Goal: Transaction & Acquisition: Purchase product/service

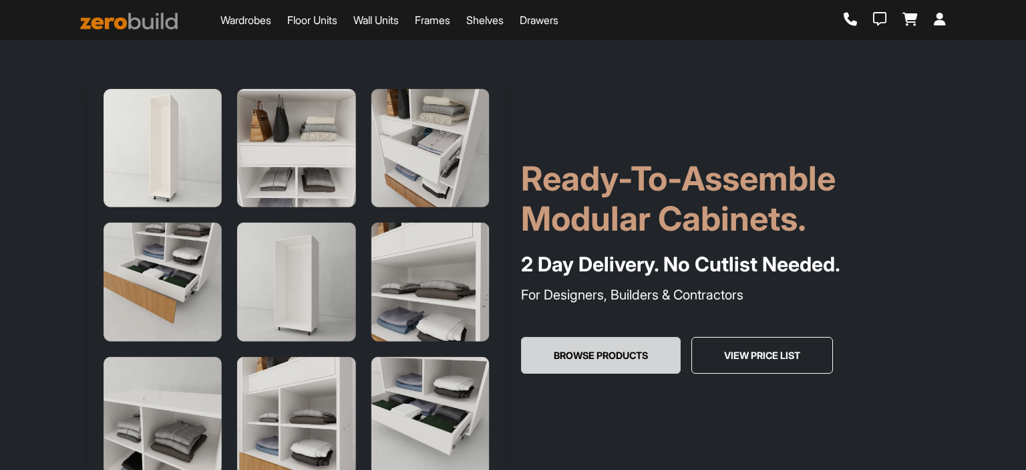
click at [641, 352] on button "Browse Products" at bounding box center [601, 355] width 160 height 37
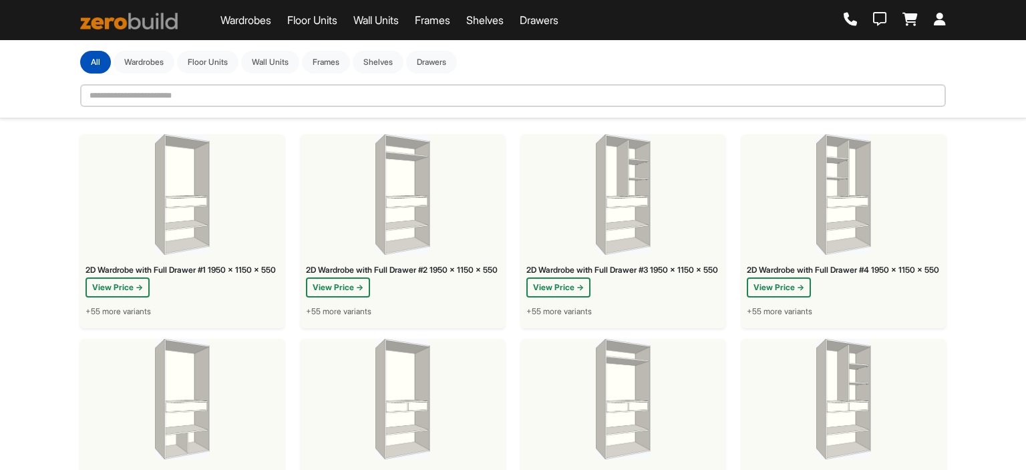
click at [577, 306] on div "2D Wardrobe with Full Drawer #3 1950 x 1150 x 550 View Price → +55 more variants" at bounding box center [623, 294] width 204 height 68
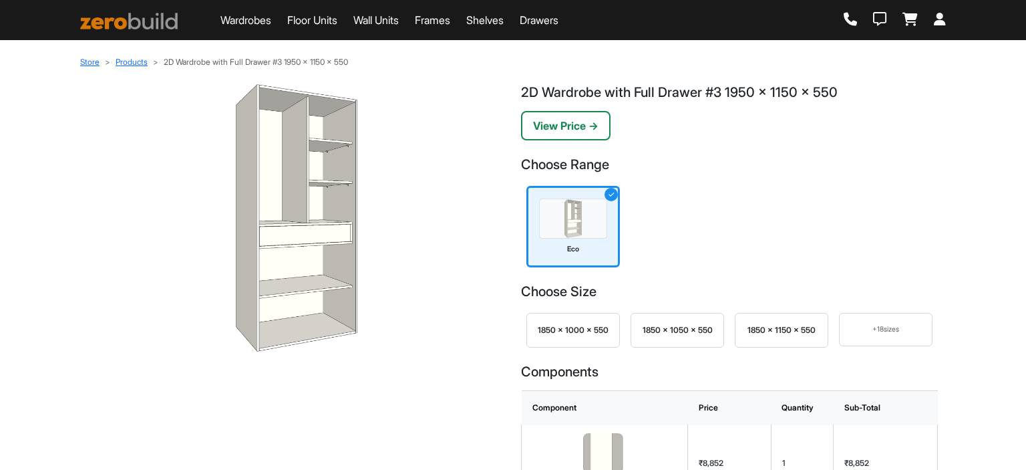
scroll to position [67, 0]
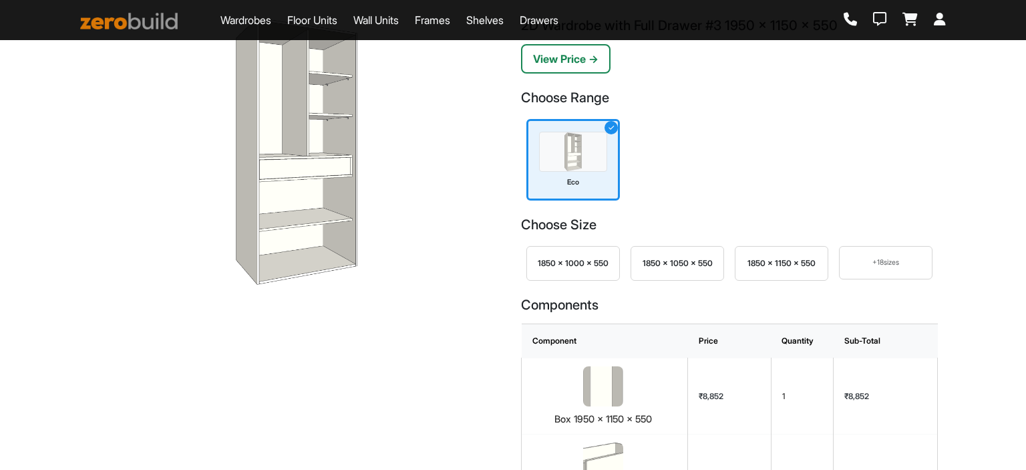
click at [885, 265] on div "+ 18 sizes" at bounding box center [885, 262] width 71 height 11
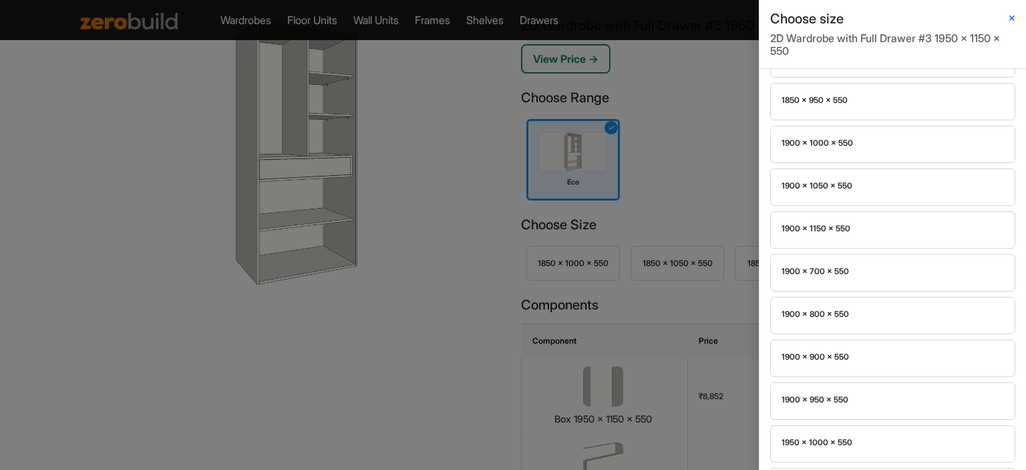
scroll to position [589, 0]
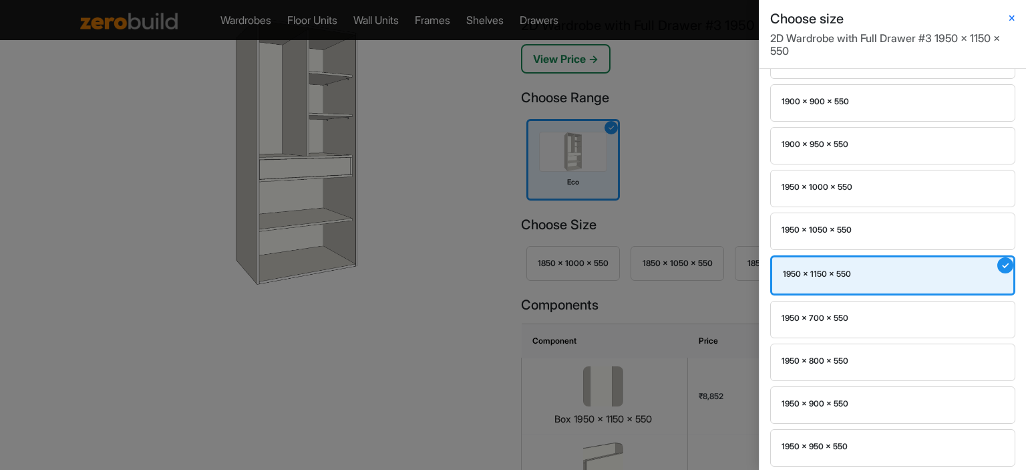
click at [852, 269] on div "1950 x 1150 x 550" at bounding box center [893, 274] width 220 height 12
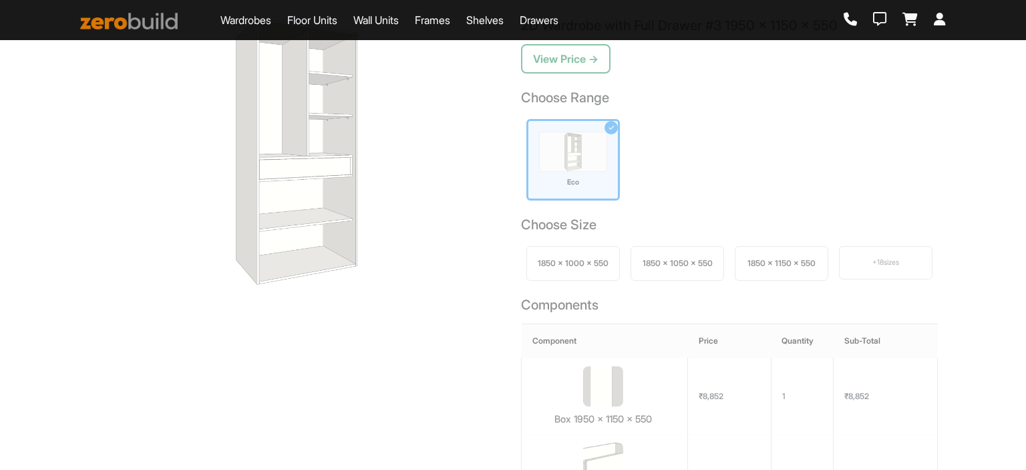
scroll to position [0, 0]
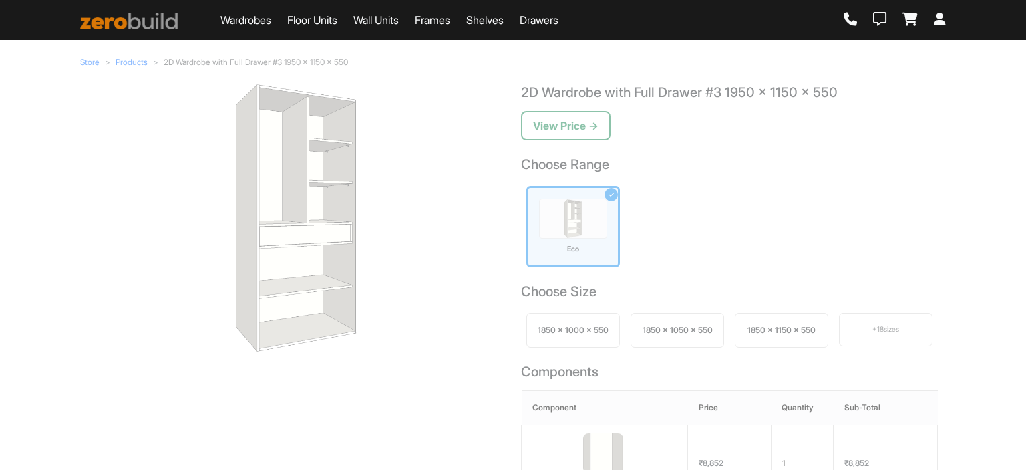
click at [569, 202] on img at bounding box center [573, 218] width 68 height 40
click at [567, 126] on button "View Price →" at bounding box center [566, 125] width 90 height 29
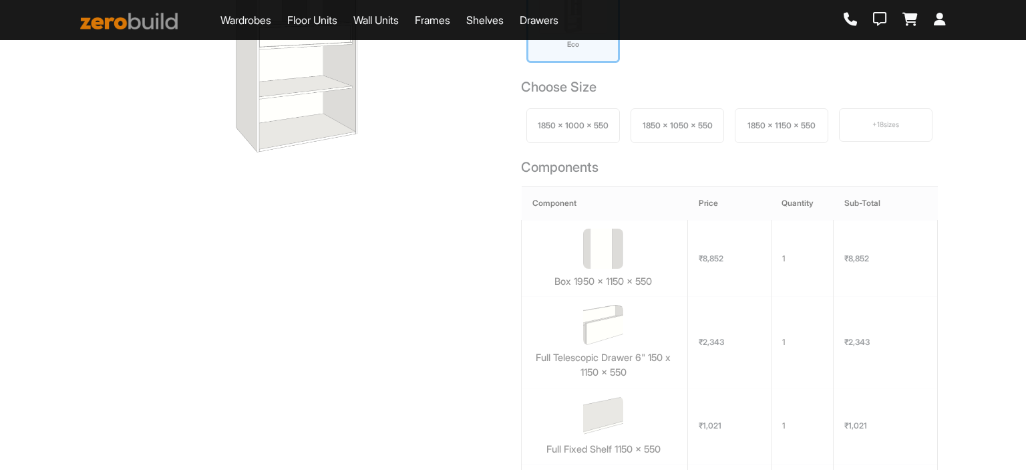
scroll to position [200, 0]
click at [594, 142] on div "1850 x 1000 x 550" at bounding box center [573, 124] width 94 height 35
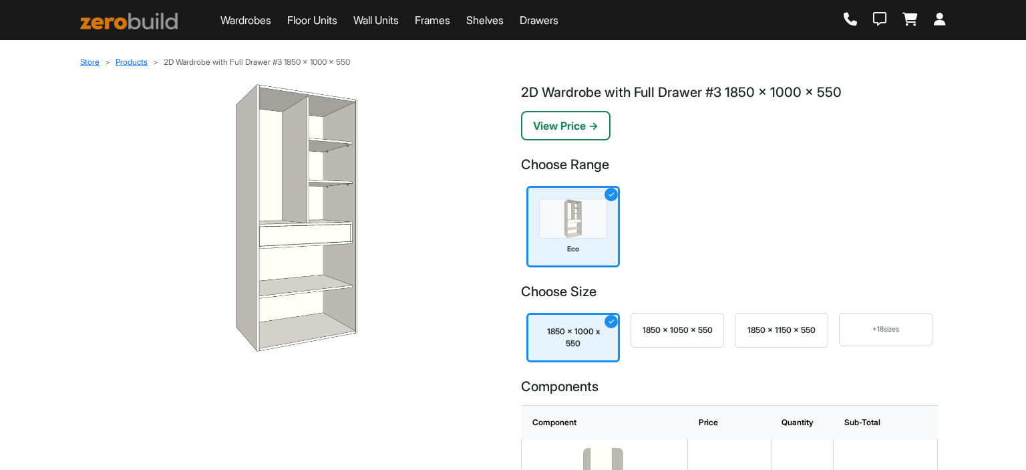
scroll to position [134, 0]
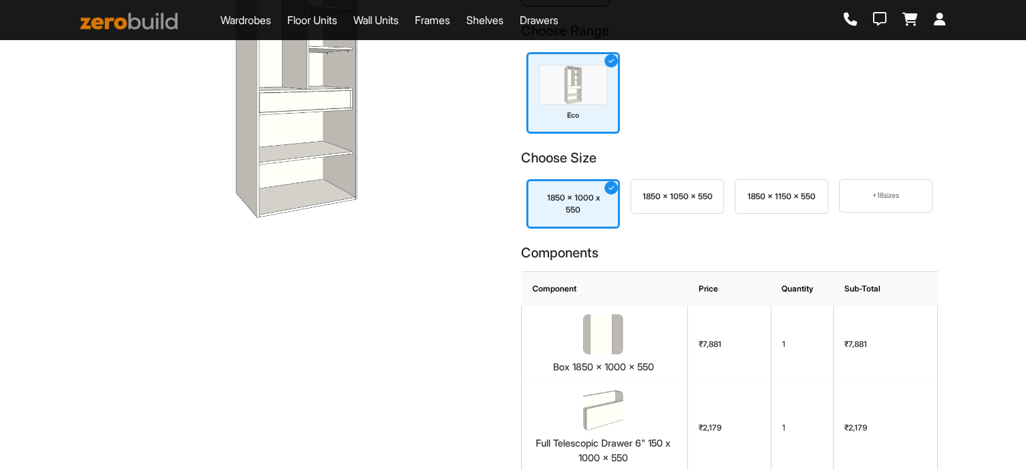
click at [905, 197] on div "+ 18 sizes" at bounding box center [885, 195] width 71 height 11
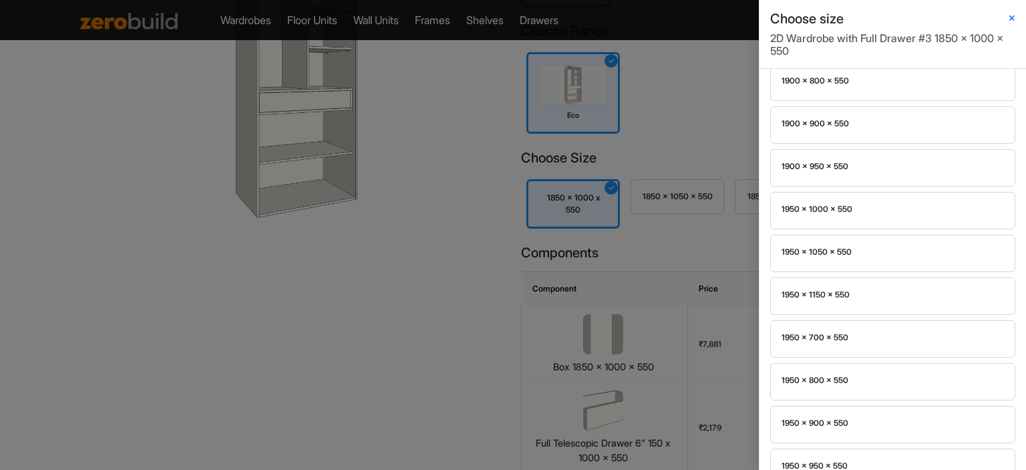
scroll to position [589, 0]
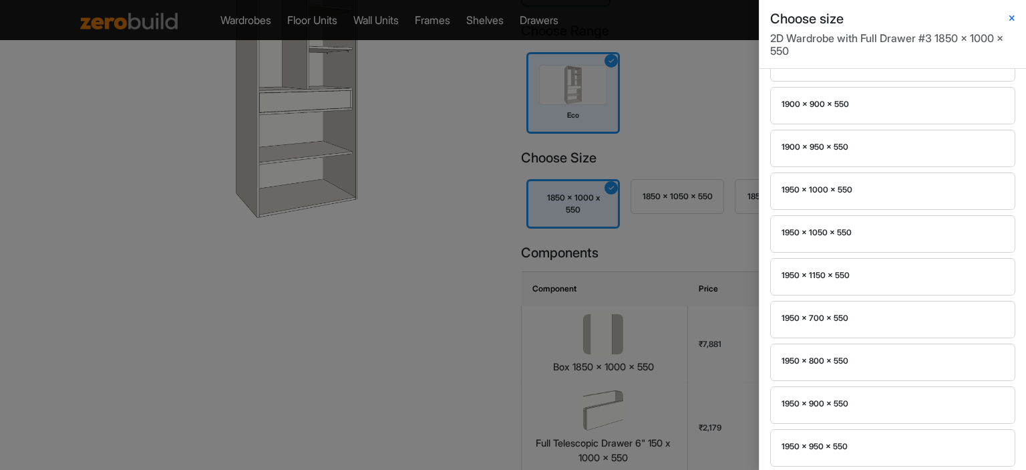
click at [820, 269] on div "1950 x 1150 x 550" at bounding box center [893, 275] width 222 height 12
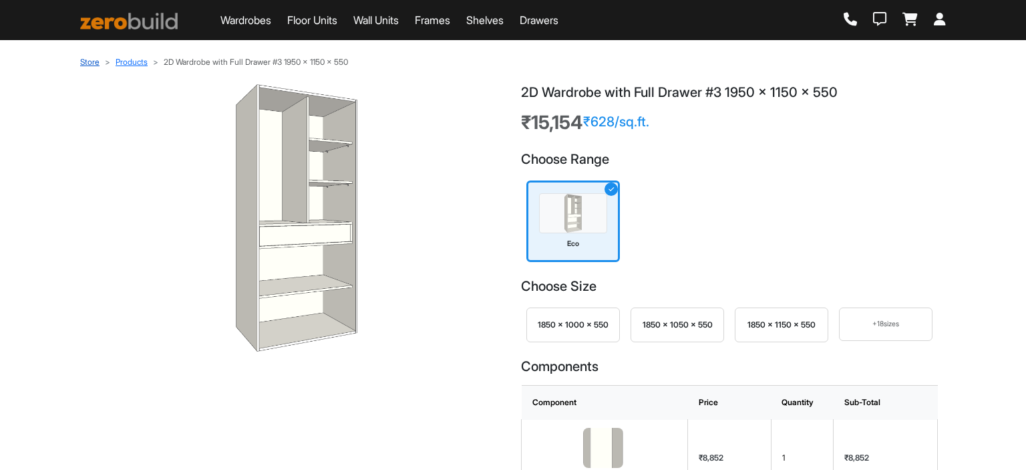
click at [86, 62] on link "Store" at bounding box center [89, 62] width 19 height 10
click at [129, 63] on link "Products" at bounding box center [132, 62] width 32 height 10
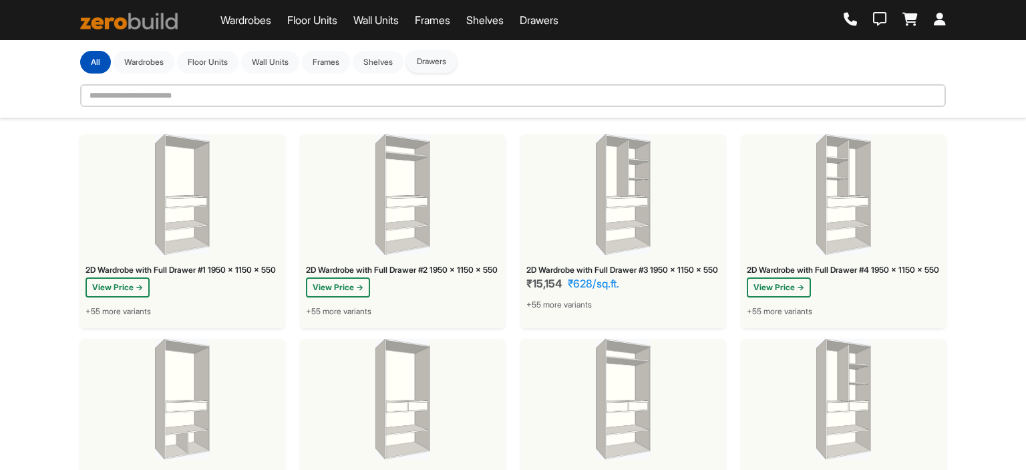
click at [426, 62] on button "Drawers" at bounding box center [431, 61] width 51 height 23
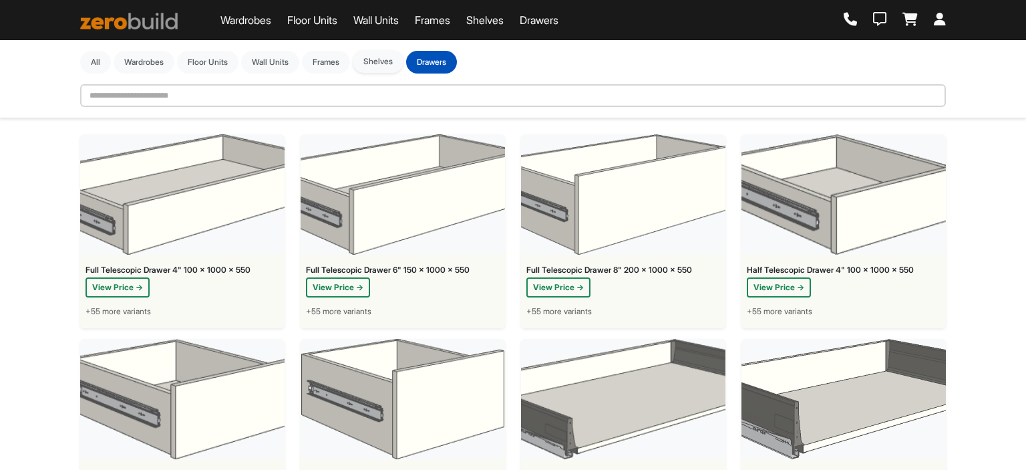
click at [393, 68] on button "Shelves" at bounding box center [378, 61] width 51 height 23
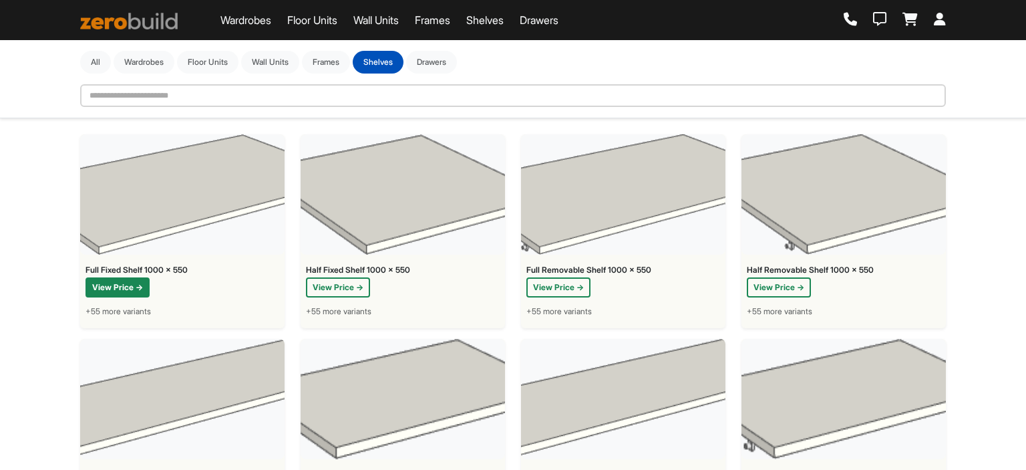
click at [130, 282] on button "View Price →" at bounding box center [118, 287] width 64 height 20
click at [337, 61] on button "Frames" at bounding box center [326, 61] width 48 height 23
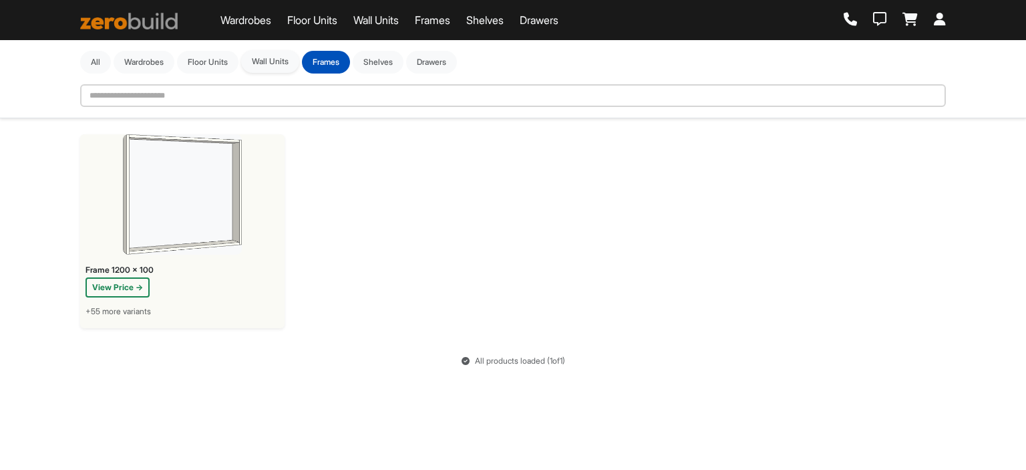
click at [273, 69] on button "Wall Units" at bounding box center [270, 61] width 58 height 23
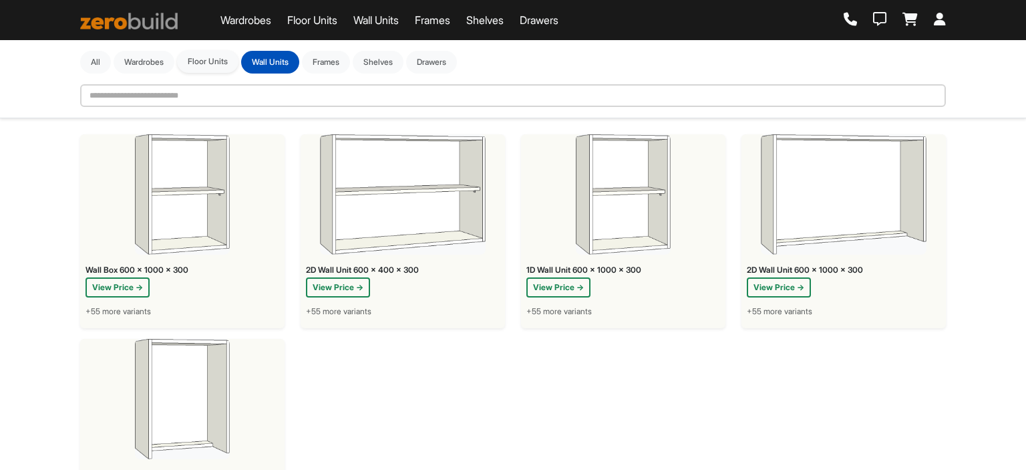
click at [192, 63] on button "Floor Units" at bounding box center [207, 61] width 61 height 23
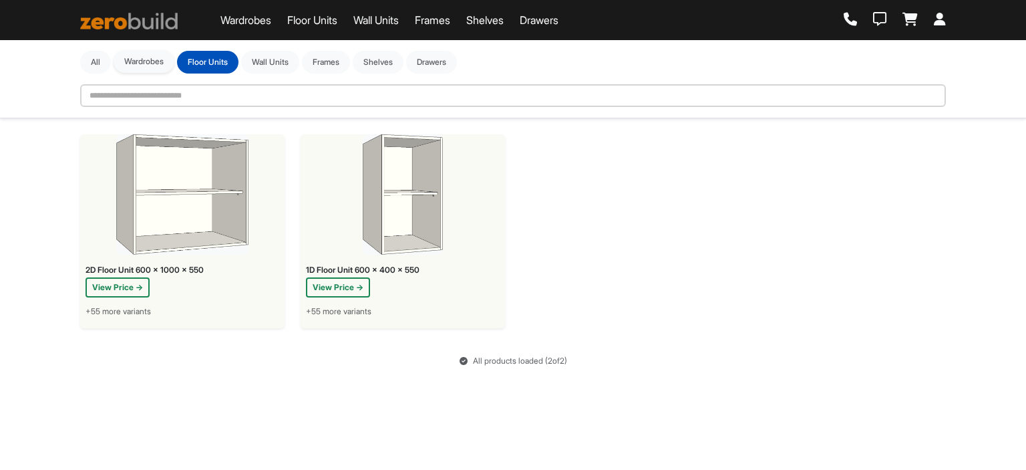
click at [156, 71] on button "Wardrobes" at bounding box center [144, 61] width 61 height 23
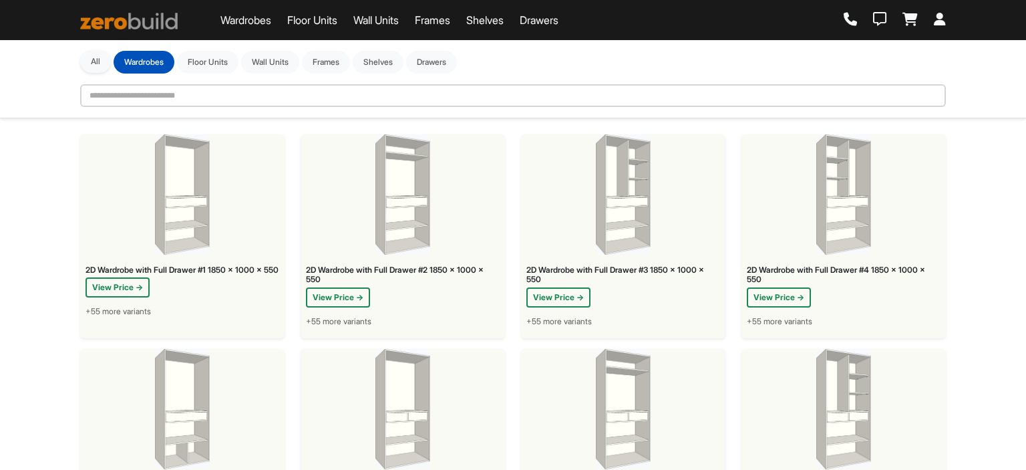
click at [96, 55] on button "All" at bounding box center [95, 61] width 31 height 23
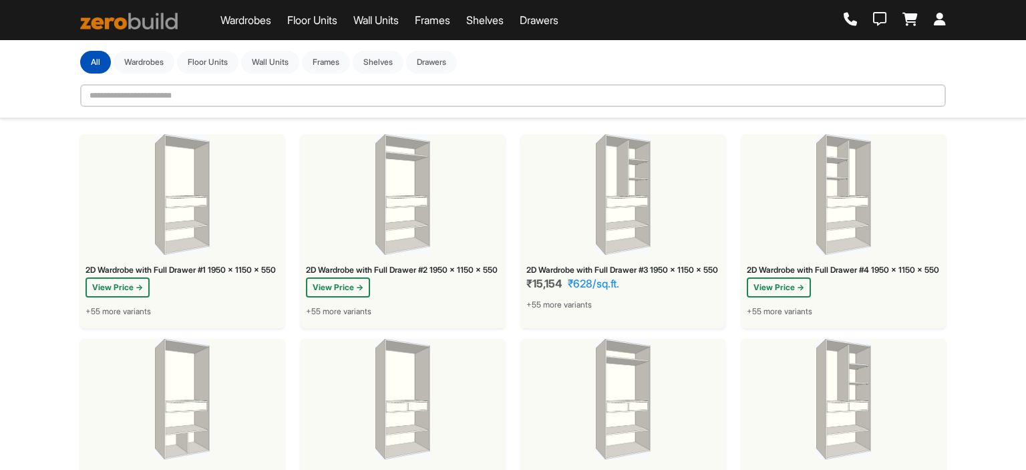
click at [259, 20] on link "Wardrobes" at bounding box center [245, 20] width 51 height 16
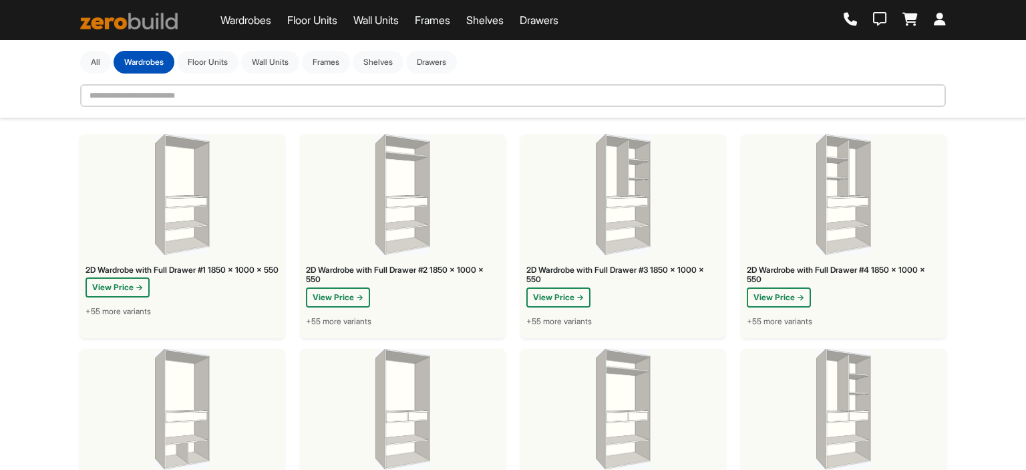
click at [170, 15] on img at bounding box center [129, 21] width 98 height 17
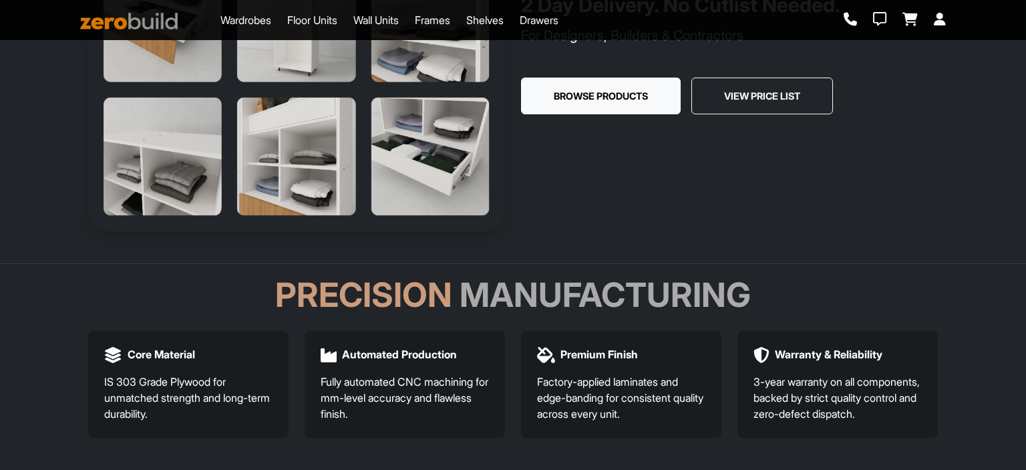
scroll to position [267, 0]
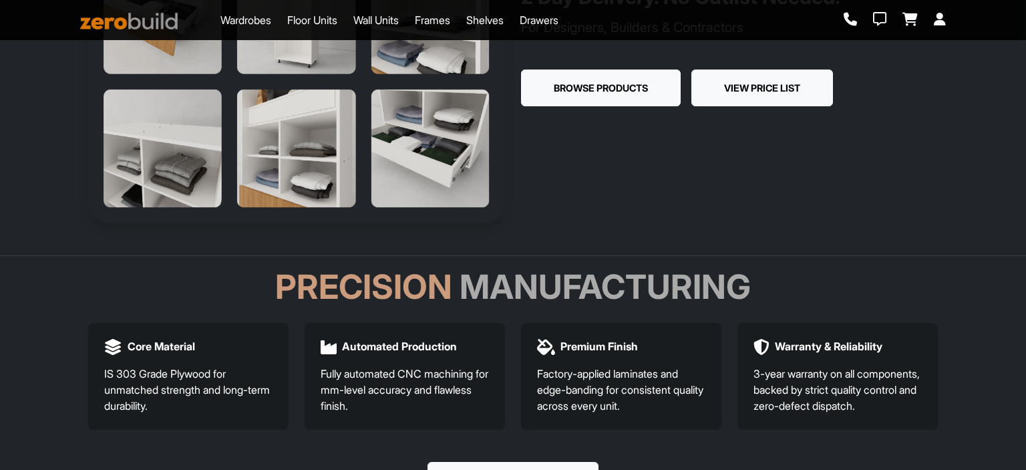
click at [740, 91] on button "View Price List" at bounding box center [762, 87] width 142 height 37
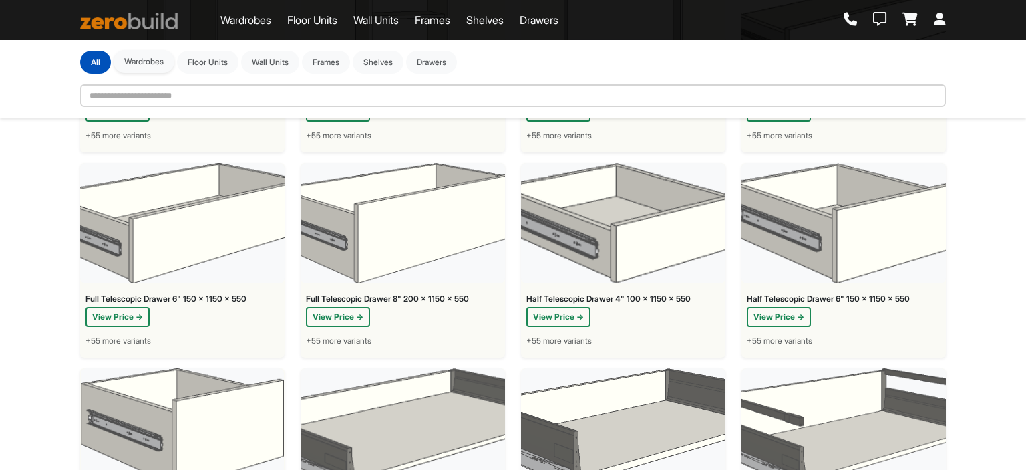
scroll to position [2866, 0]
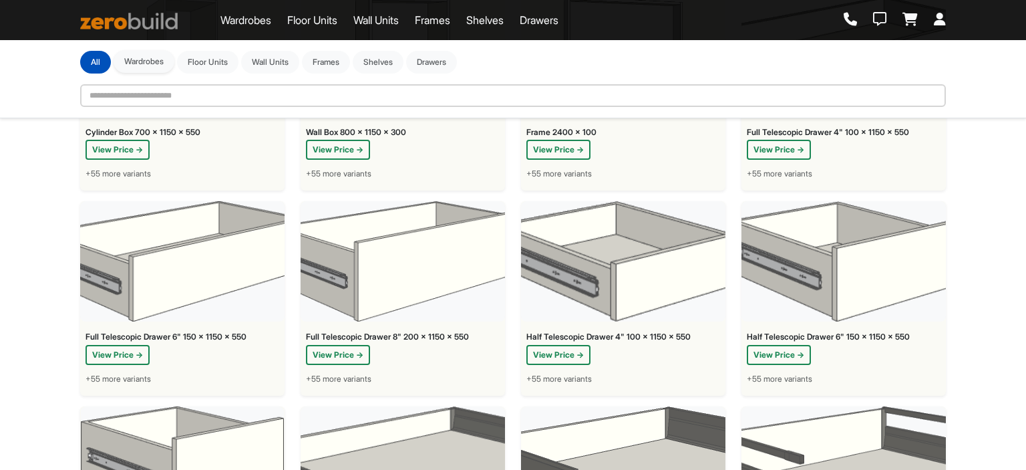
click at [160, 59] on button "Wardrobes" at bounding box center [144, 61] width 61 height 23
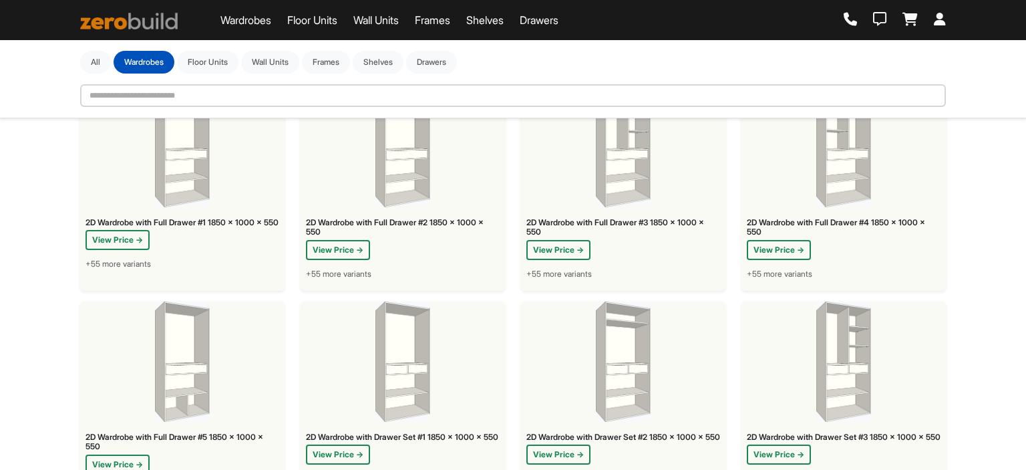
scroll to position [0, 0]
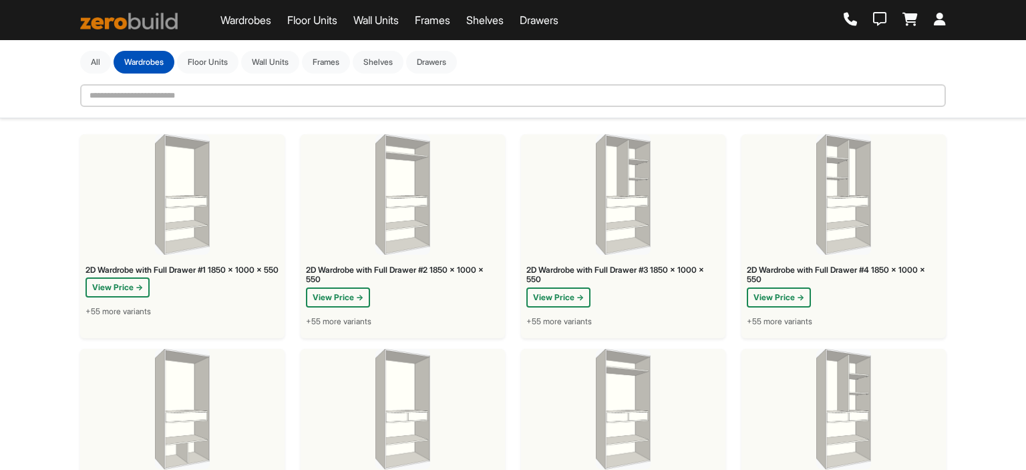
click at [172, 18] on img at bounding box center [129, 21] width 98 height 17
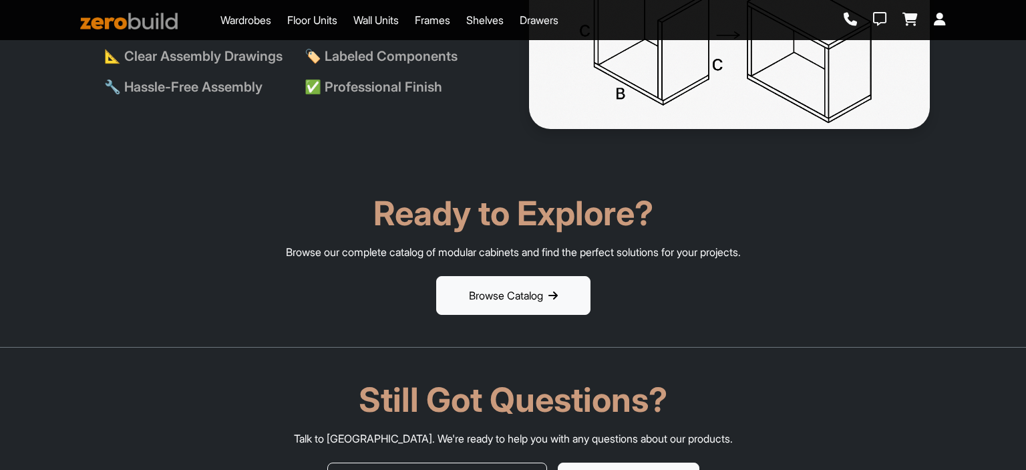
scroll to position [2606, 0]
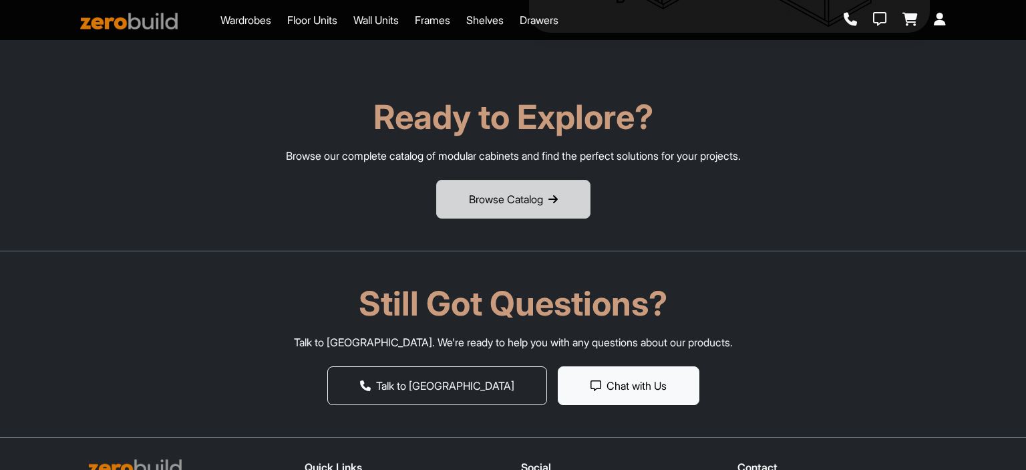
click at [470, 214] on button "Browse Catalog" at bounding box center [513, 199] width 154 height 39
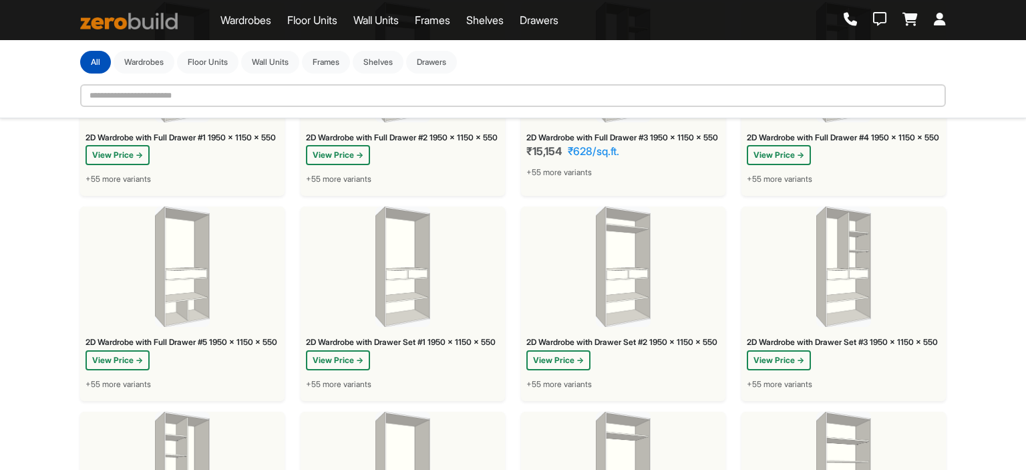
scroll to position [134, 0]
click at [426, 59] on button "Drawers" at bounding box center [431, 61] width 51 height 23
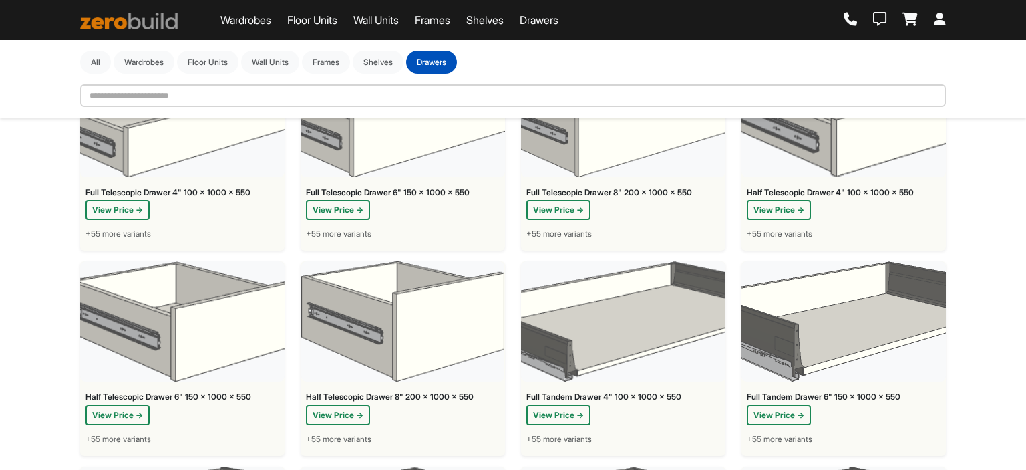
scroll to position [0, 0]
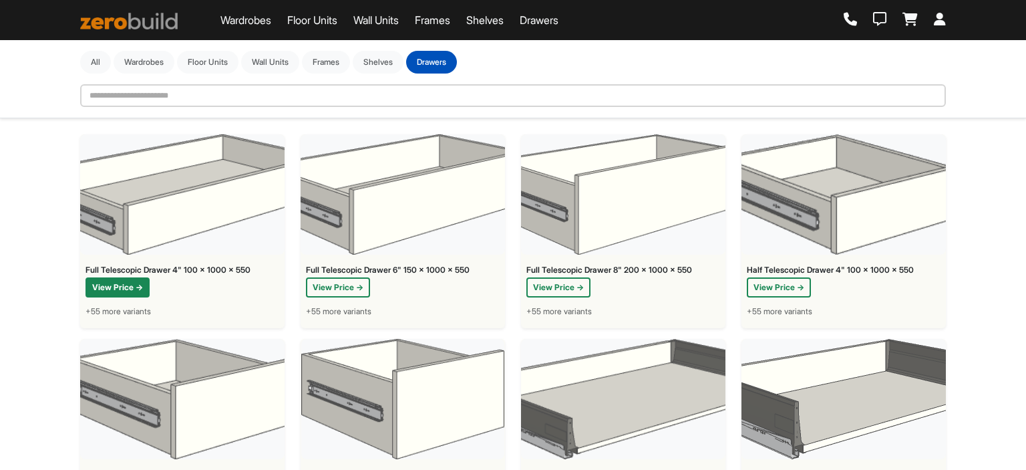
click at [135, 285] on button "View Price →" at bounding box center [118, 287] width 64 height 20
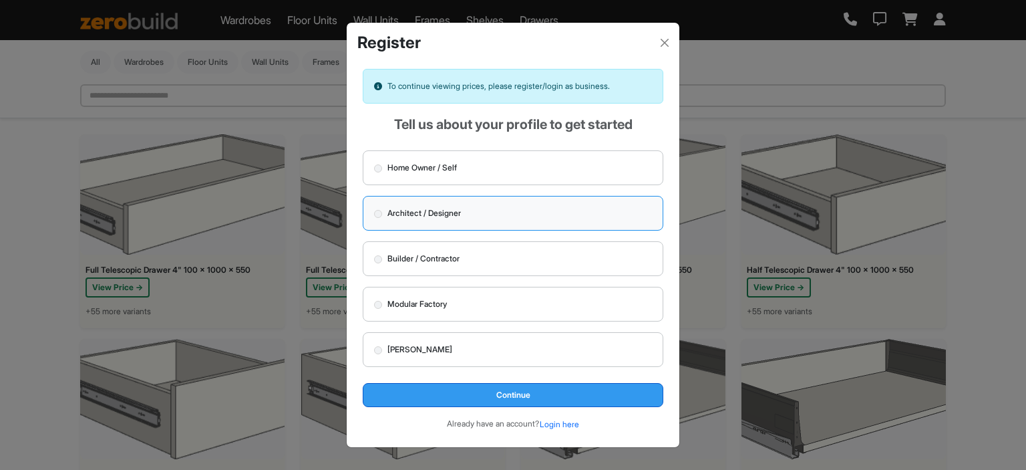
click at [469, 385] on button "Continue" at bounding box center [513, 395] width 301 height 24
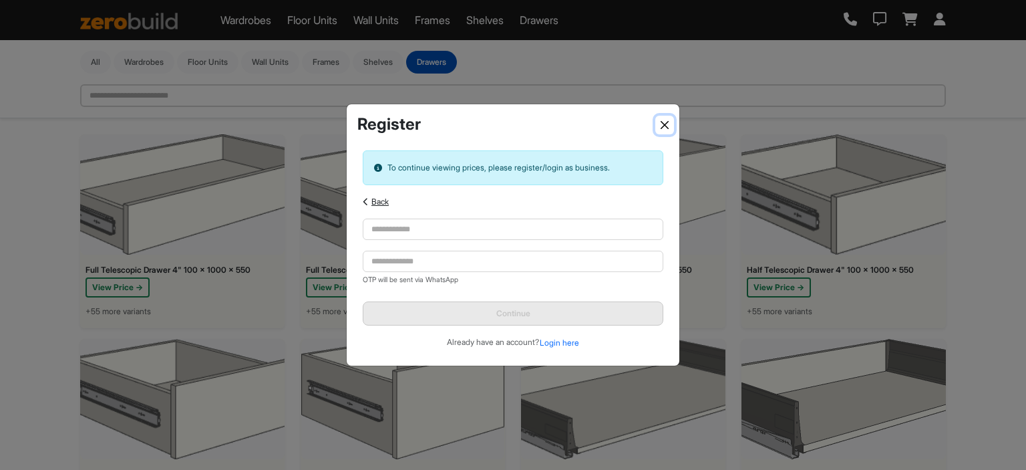
click at [663, 128] on button "Close" at bounding box center [664, 125] width 19 height 19
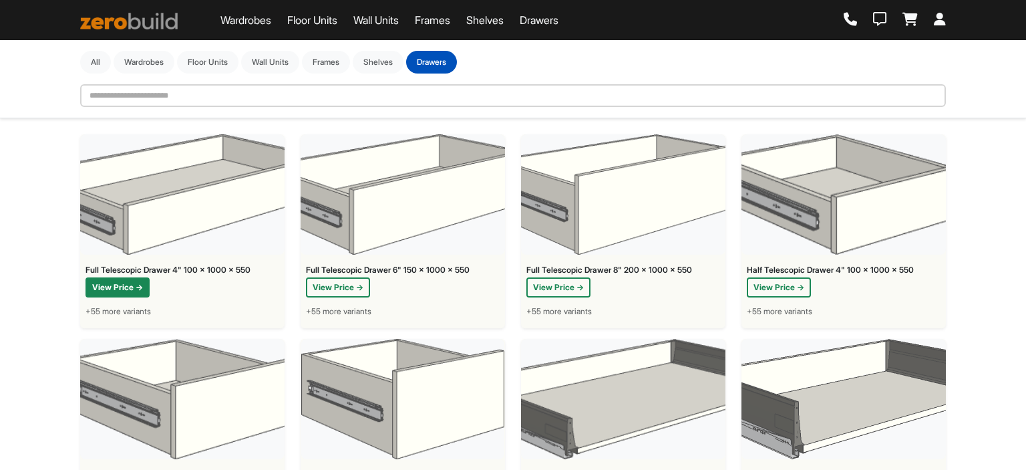
click at [135, 288] on button "View Price →" at bounding box center [118, 287] width 64 height 20
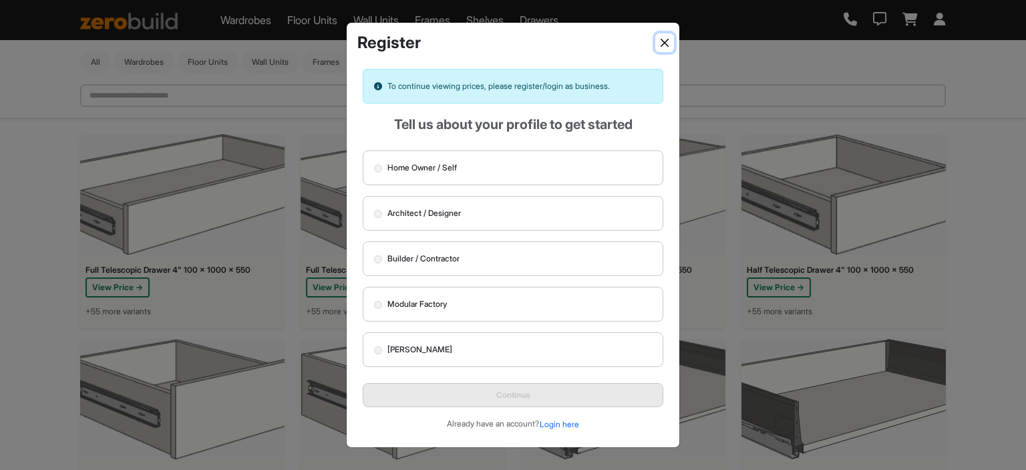
click at [663, 42] on button "Close" at bounding box center [664, 42] width 19 height 19
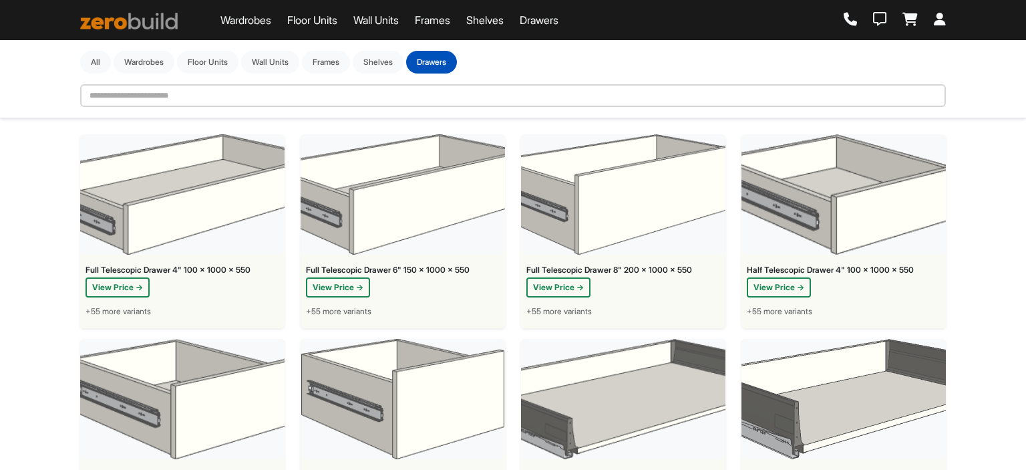
click at [182, 267] on div "Full Telescopic Drawer 4" 100 x 1000 x 550" at bounding box center [183, 269] width 194 height 9
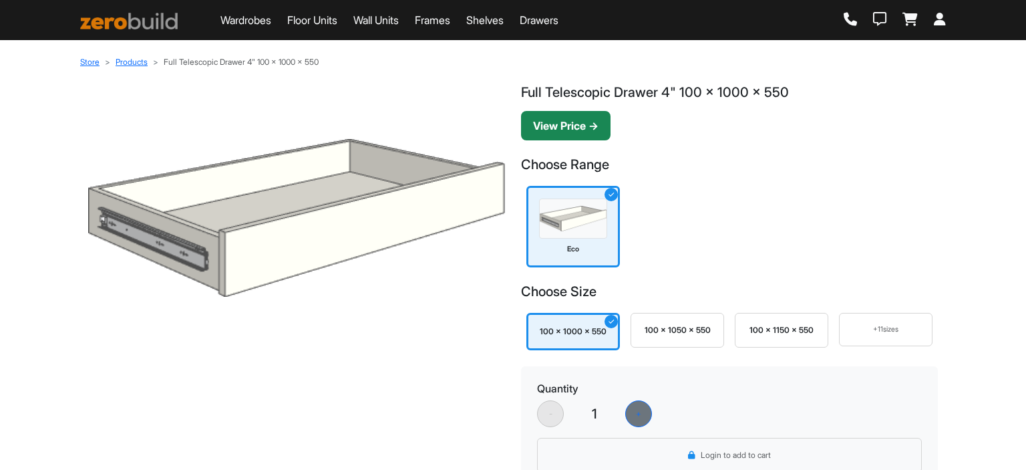
click at [546, 128] on button "View Price →" at bounding box center [566, 125] width 90 height 29
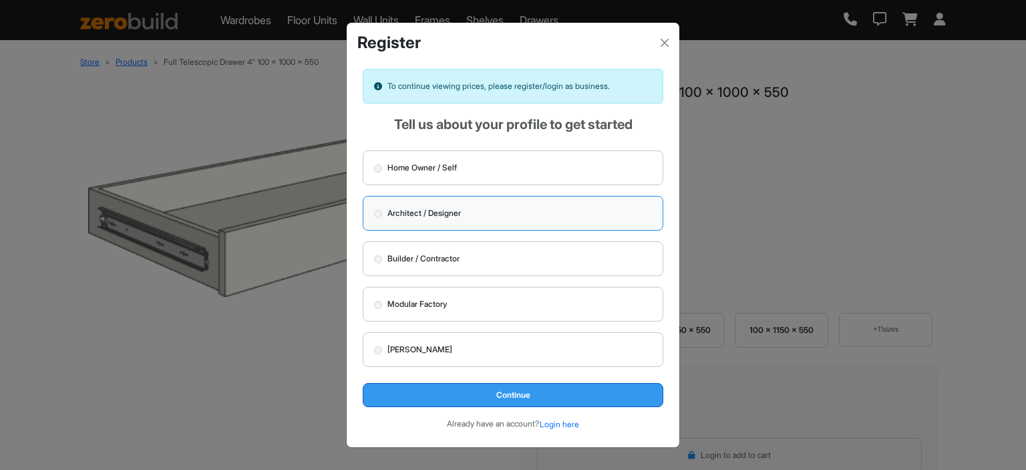
click at [438, 387] on button "Continue" at bounding box center [513, 395] width 301 height 24
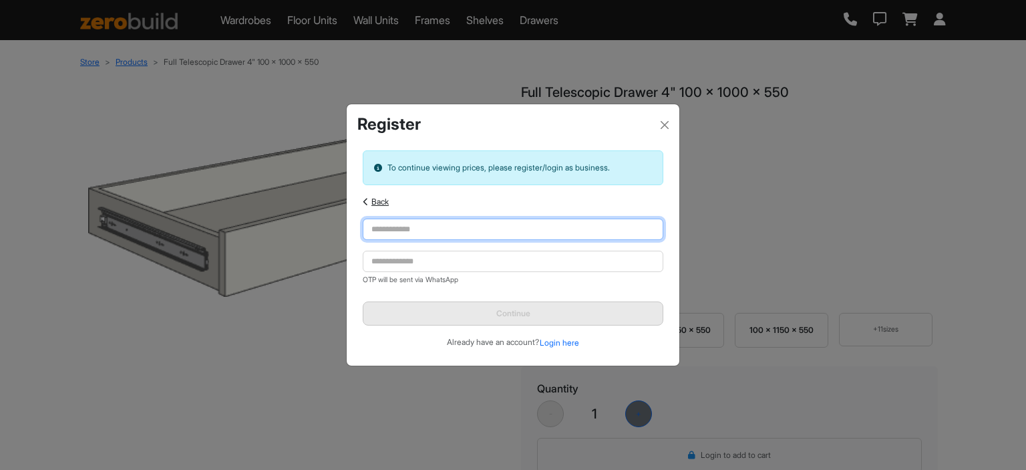
click at [404, 237] on input "text" at bounding box center [513, 228] width 301 height 21
type input "**********"
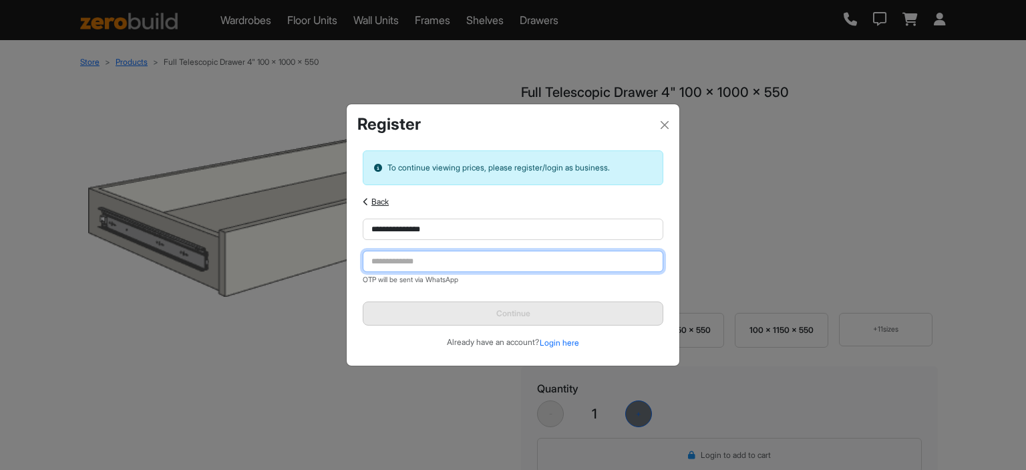
click at [418, 267] on input "tel" at bounding box center [513, 261] width 301 height 21
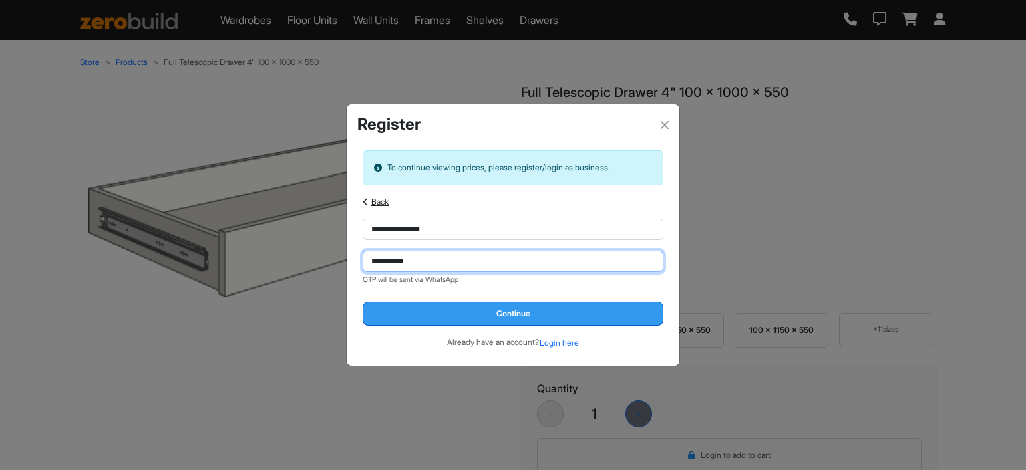
type input "**********"
click at [500, 313] on button "Continue" at bounding box center [513, 313] width 301 height 24
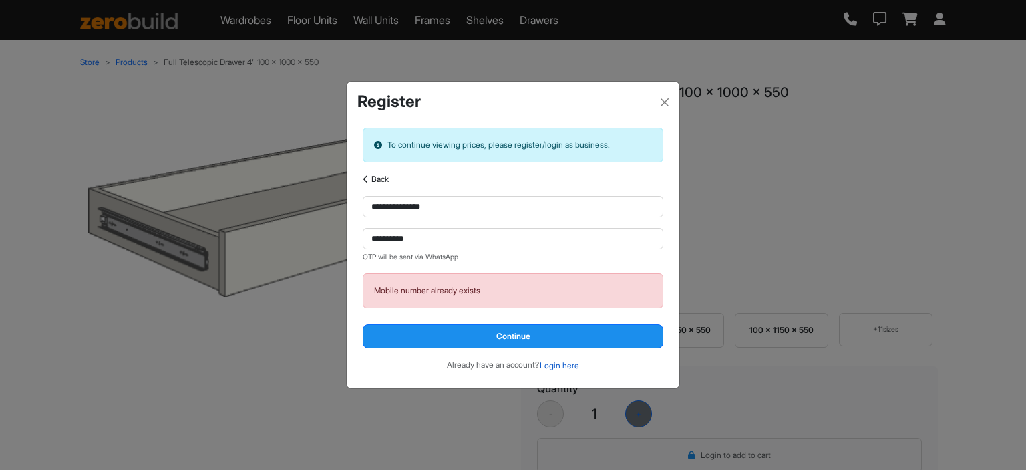
click at [561, 368] on button "Login here" at bounding box center [559, 365] width 41 height 13
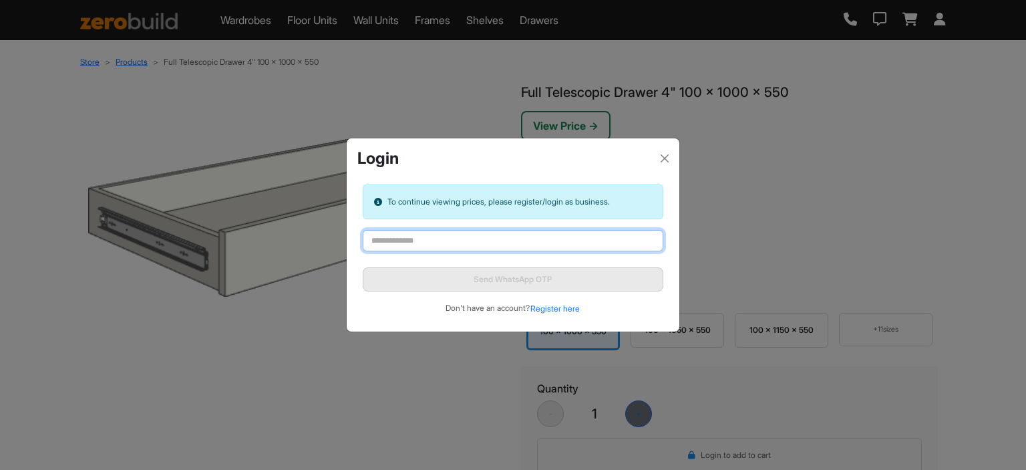
click at [432, 241] on input "text" at bounding box center [513, 240] width 301 height 21
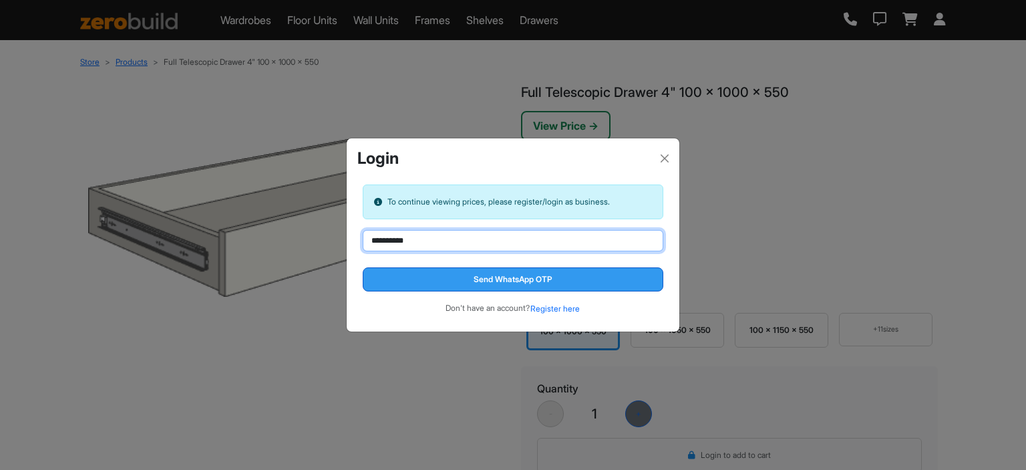
type input "**********"
click at [496, 283] on button "Send WhatsApp OTP" at bounding box center [513, 279] width 301 height 24
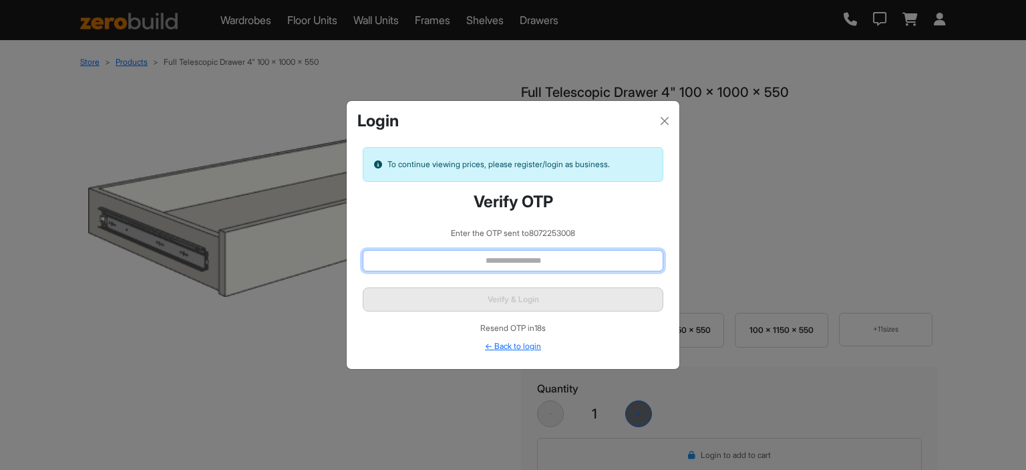
click at [486, 262] on input "text" at bounding box center [513, 260] width 301 height 21
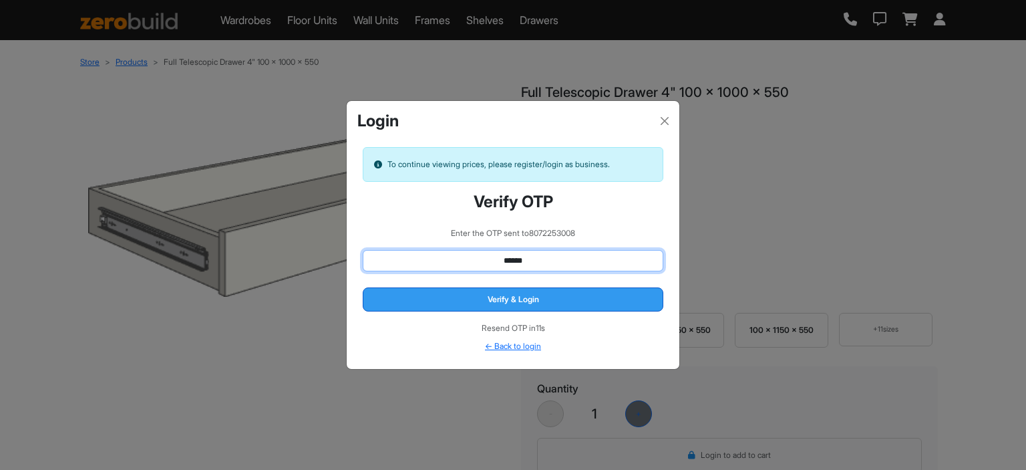
type input "******"
click at [516, 303] on button "Verify & Login" at bounding box center [513, 299] width 301 height 24
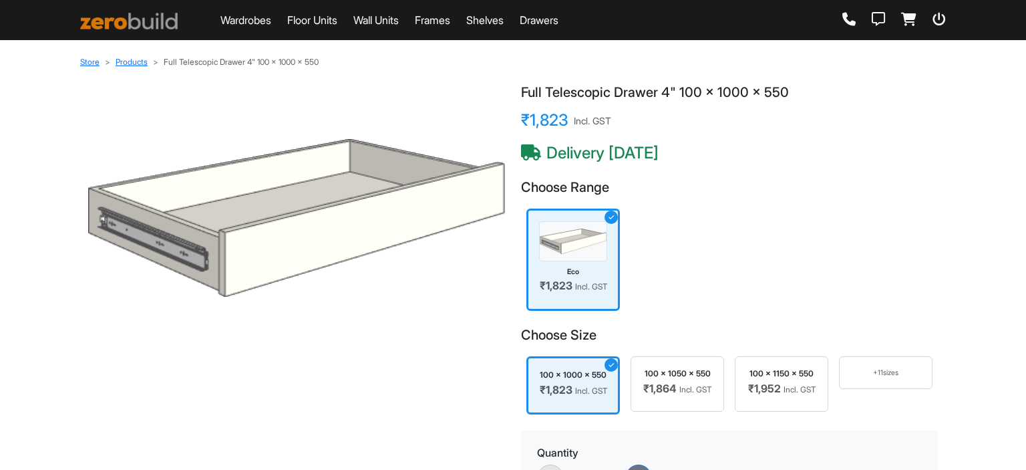
scroll to position [267, 0]
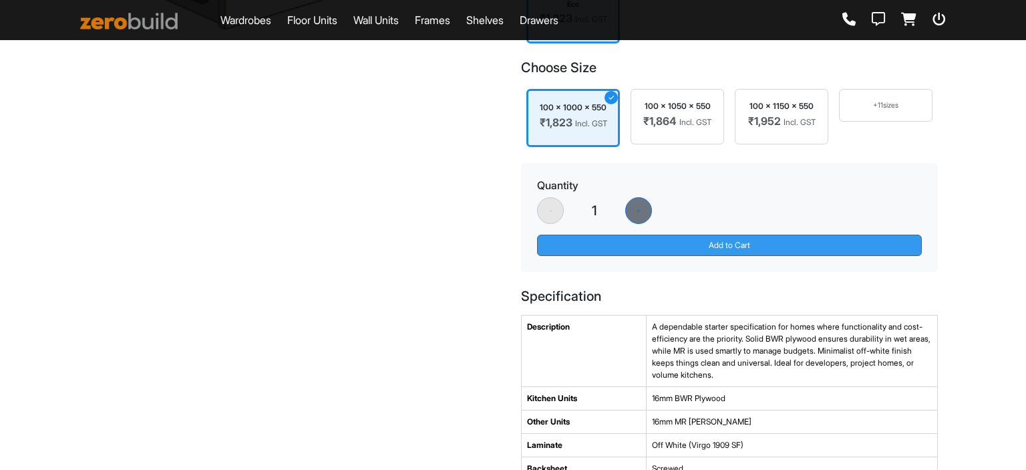
click at [719, 256] on button "Add to Cart" at bounding box center [729, 244] width 385 height 21
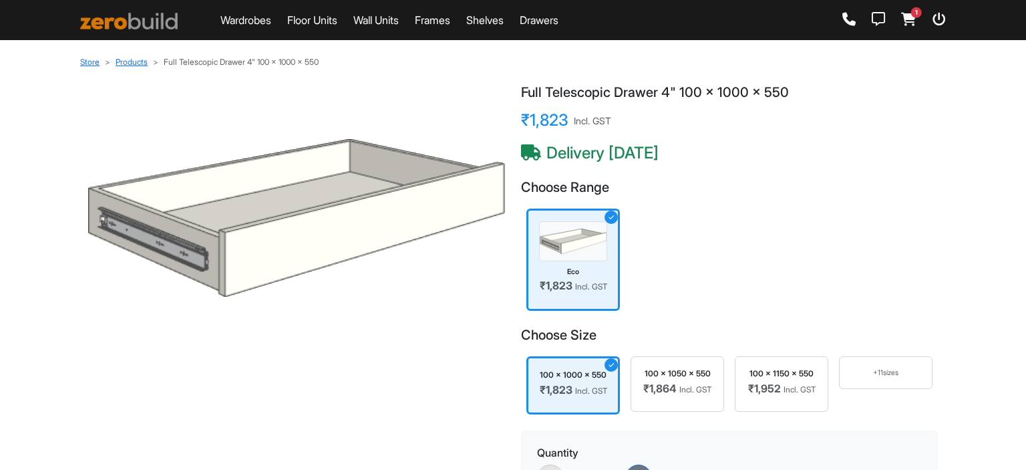
scroll to position [67, 0]
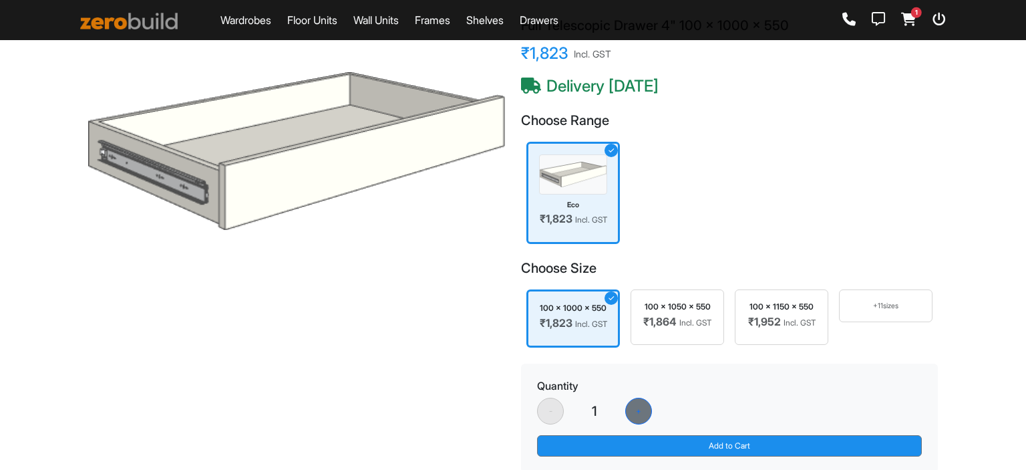
click at [913, 16] on span "1" at bounding box center [916, 12] width 11 height 11
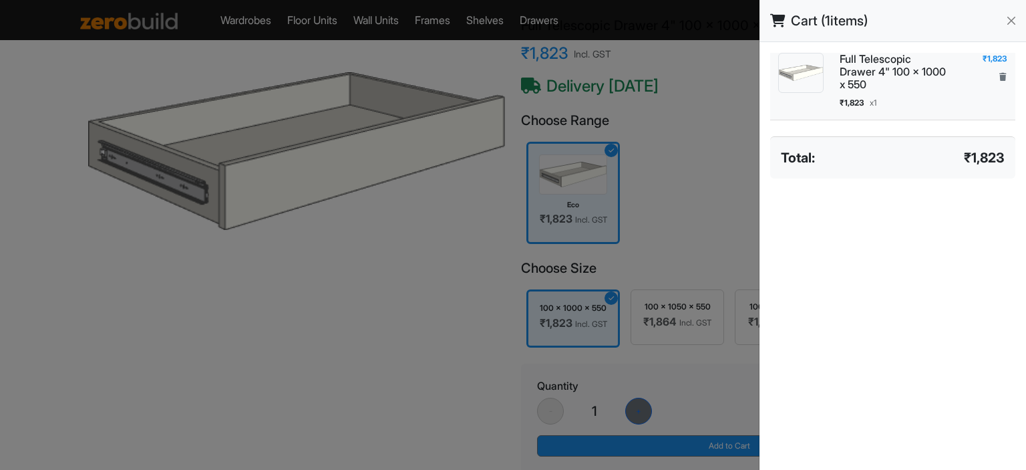
click at [852, 80] on h6 "Full Telescopic Drawer 4" 100 x 1000 x 550" at bounding box center [893, 72] width 107 height 39
click at [819, 165] on div "Total: ₹1,823" at bounding box center [893, 158] width 224 height 20
click at [657, 194] on div at bounding box center [513, 235] width 1026 height 470
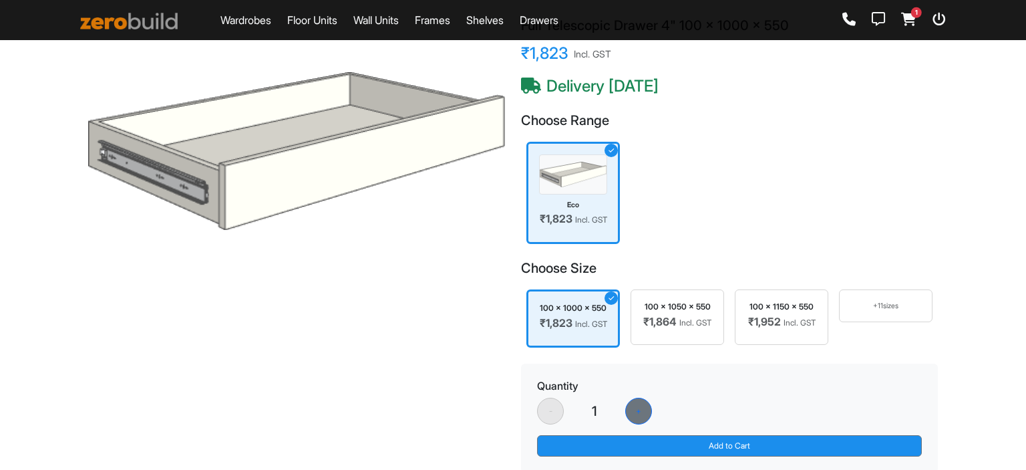
click at [909, 20] on icon at bounding box center [908, 19] width 15 height 13
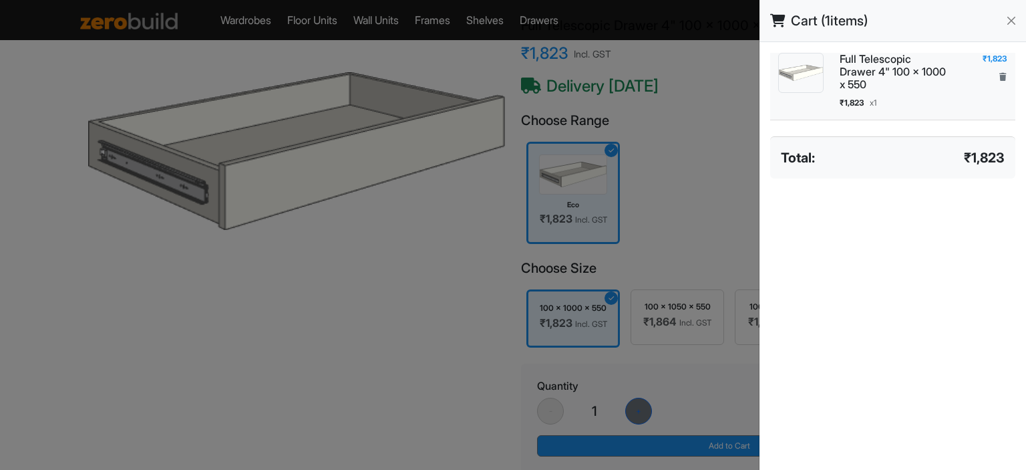
click at [984, 61] on div "₹1,823" at bounding box center [995, 59] width 25 height 12
drag, startPoint x: 782, startPoint y: 212, endPoint x: 774, endPoint y: 215, distance: 8.7
click at [782, 212] on div "Full Telescopic Drawer 4" 100 x 1000 x 550 ₹1,823 x 1 ₹1,823 Total: ₹1,823" at bounding box center [893, 256] width 267 height 428
click at [733, 212] on div at bounding box center [513, 235] width 1026 height 470
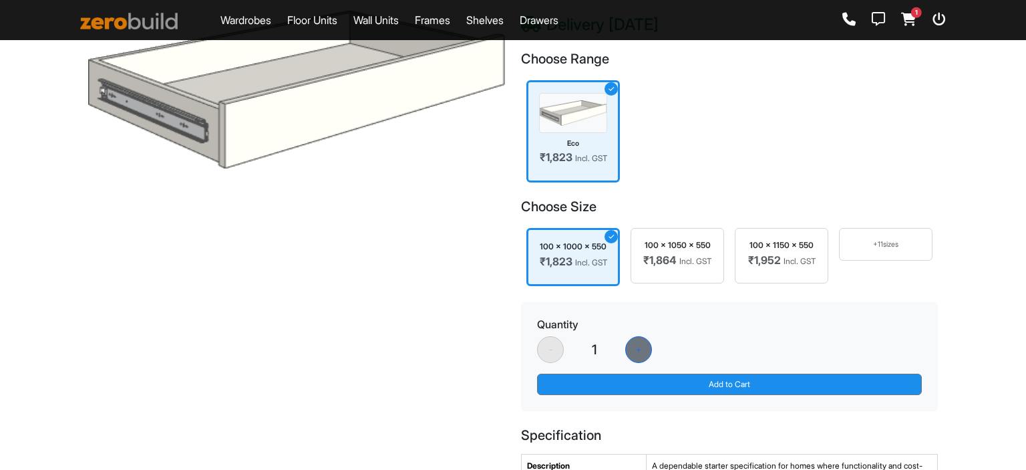
scroll to position [200, 0]
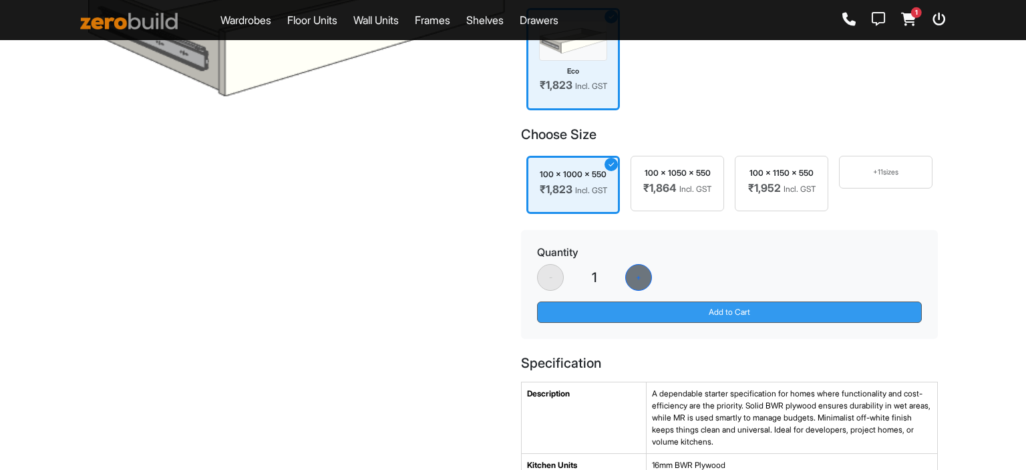
click at [716, 323] on button "Add to Cart" at bounding box center [729, 311] width 385 height 21
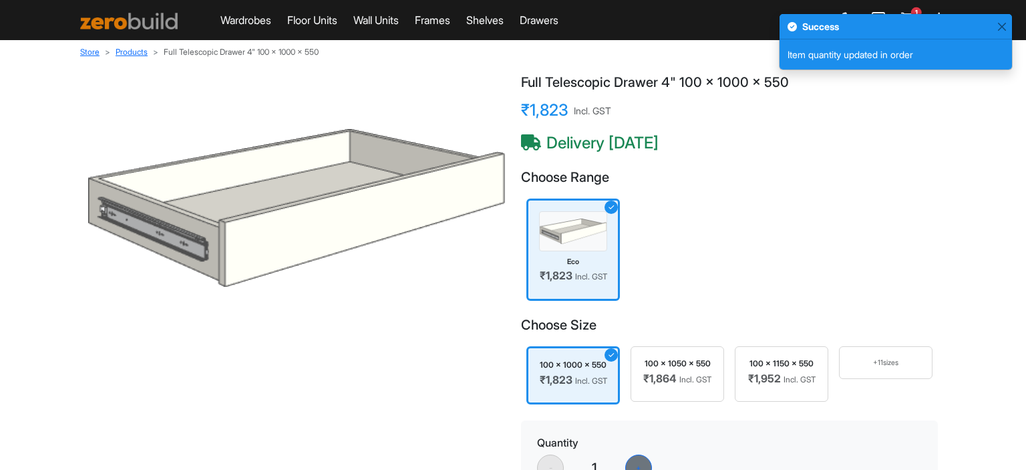
scroll to position [0, 0]
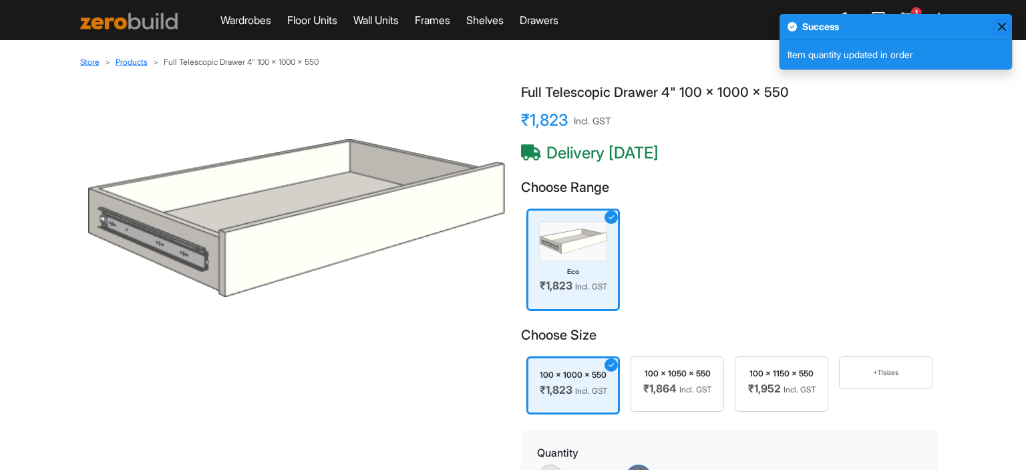
click at [1003, 23] on button "Close" at bounding box center [1002, 27] width 12 height 12
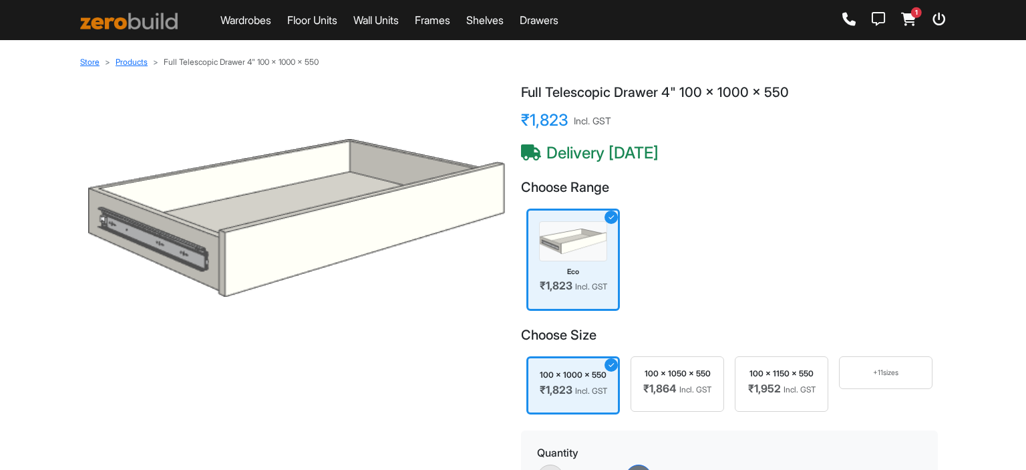
click at [883, 22] on icon at bounding box center [878, 19] width 13 height 13
click at [906, 17] on icon at bounding box center [908, 19] width 15 height 13
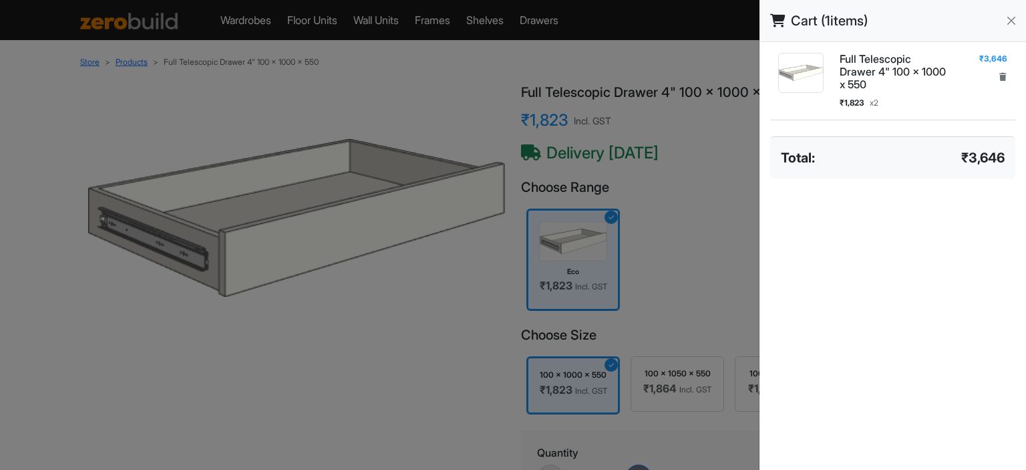
click at [828, 154] on div "Total: ₹3,646" at bounding box center [893, 158] width 224 height 20
click at [989, 148] on span "₹3,646" at bounding box center [982, 158] width 43 height 20
click at [879, 102] on span "x 2" at bounding box center [874, 103] width 9 height 10
click at [1003, 75] on icon "button" at bounding box center [1002, 77] width 7 height 8
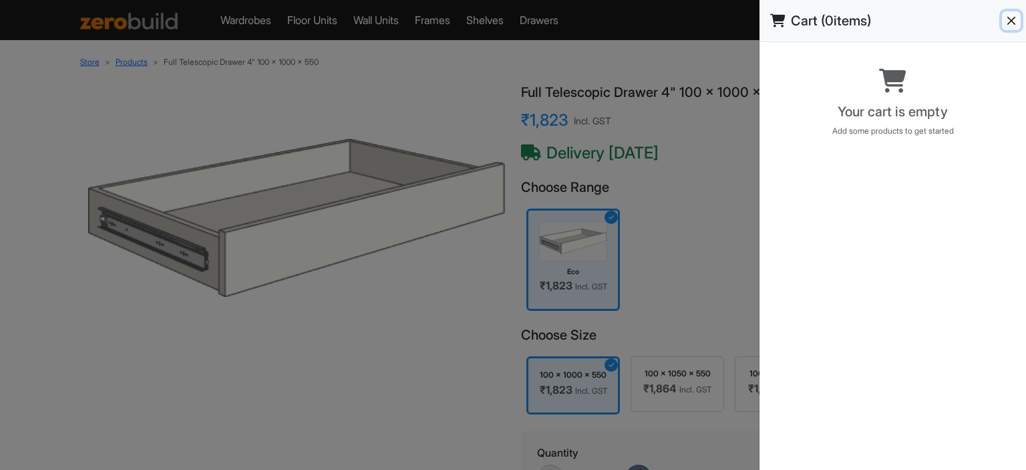
click at [1013, 27] on button "Close" at bounding box center [1011, 20] width 19 height 19
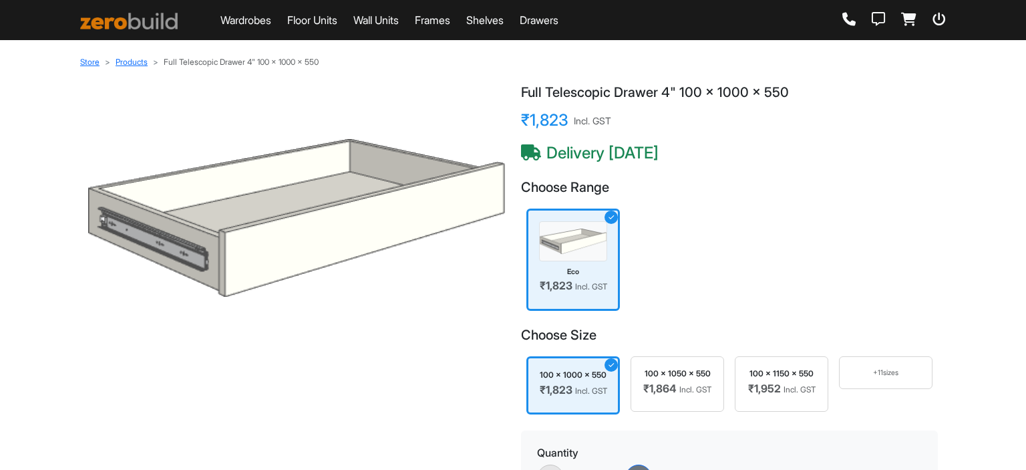
click at [851, 23] on icon at bounding box center [848, 19] width 13 height 13
click at [154, 24] on img at bounding box center [129, 21] width 98 height 17
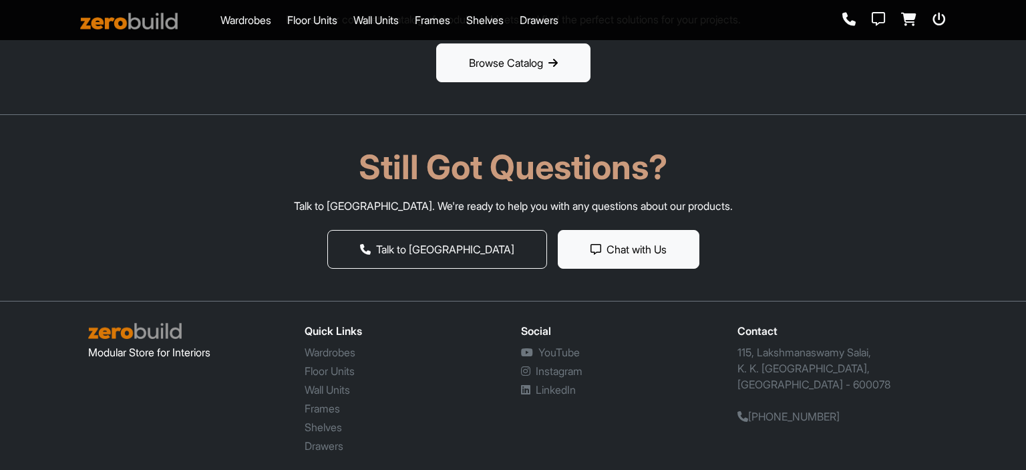
scroll to position [2289, 0]
